Goal: Navigation & Orientation: Find specific page/section

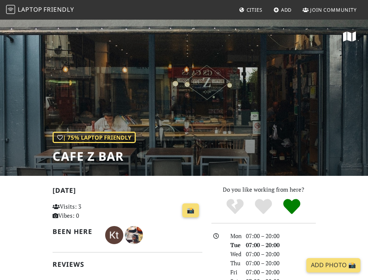
click at [56, 11] on span "Friendly" at bounding box center [58, 9] width 30 height 8
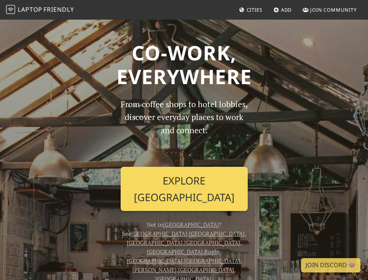
click at [163, 188] on link "Explore London" at bounding box center [184, 189] width 127 height 44
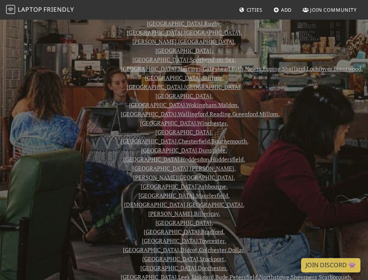
scroll to position [230, 0]
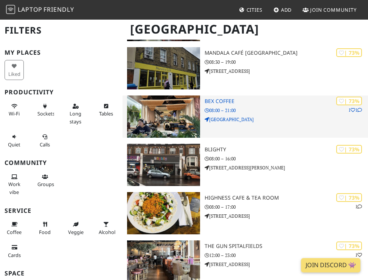
scroll to position [4978, 0]
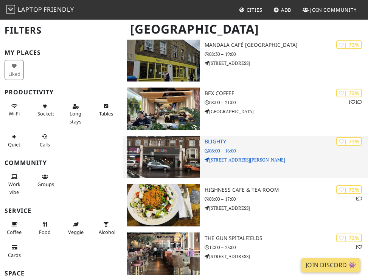
click at [155, 153] on img at bounding box center [163, 157] width 73 height 42
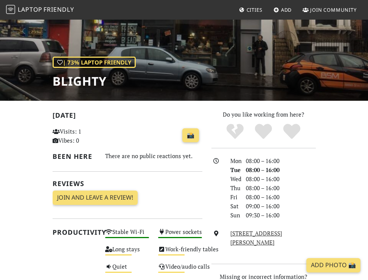
scroll to position [89, 0]
